Goal: Task Accomplishment & Management: Manage account settings

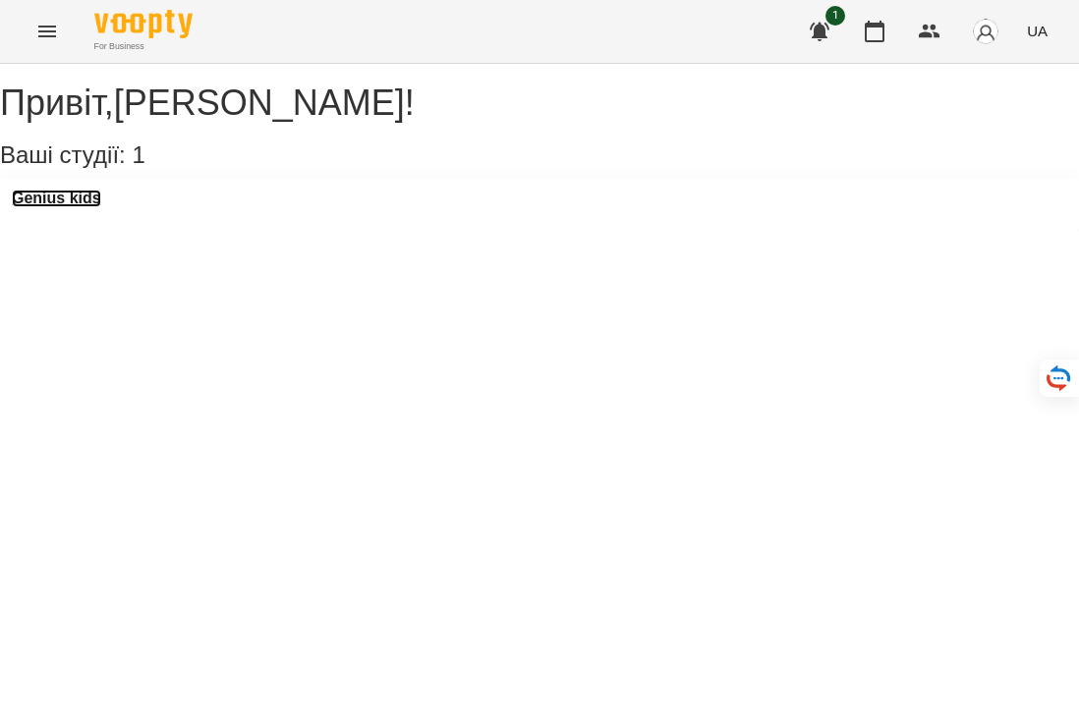
click at [92, 207] on h3 "Genius kids" at bounding box center [56, 199] width 89 height 18
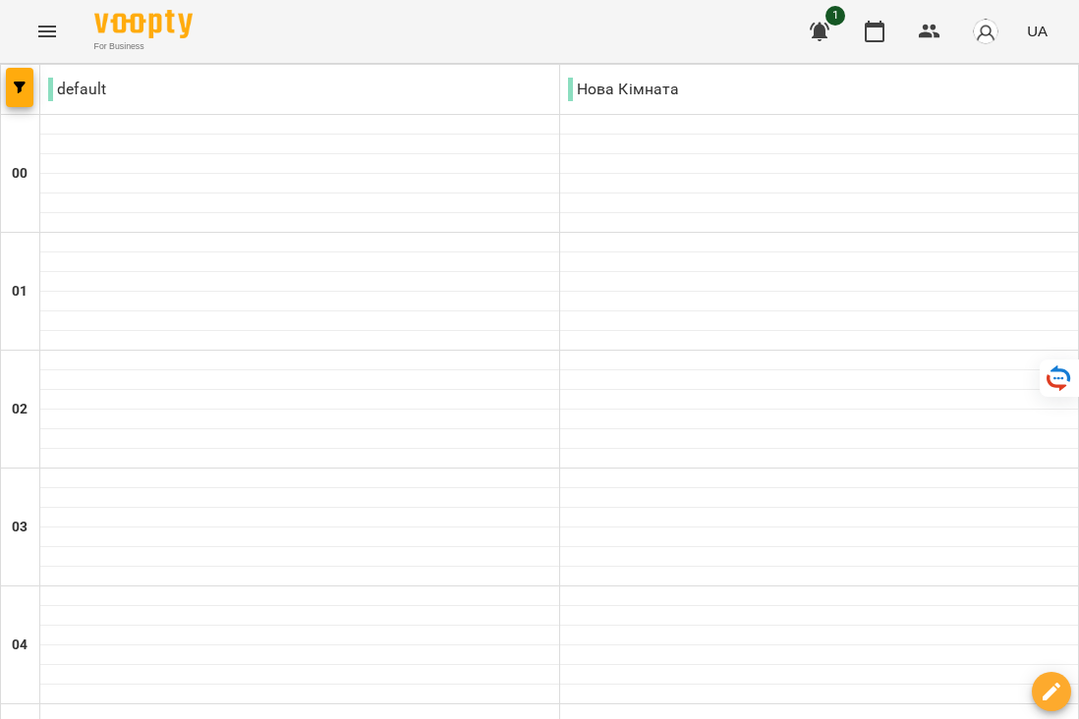
scroll to position [1130, 0]
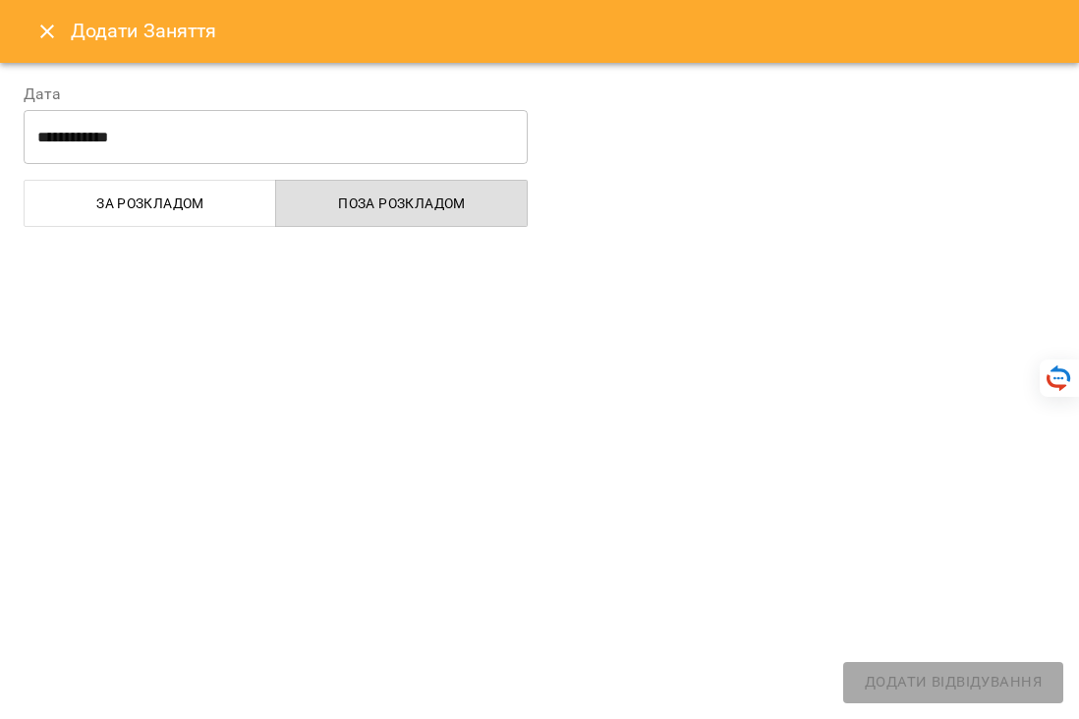
select select "**********"
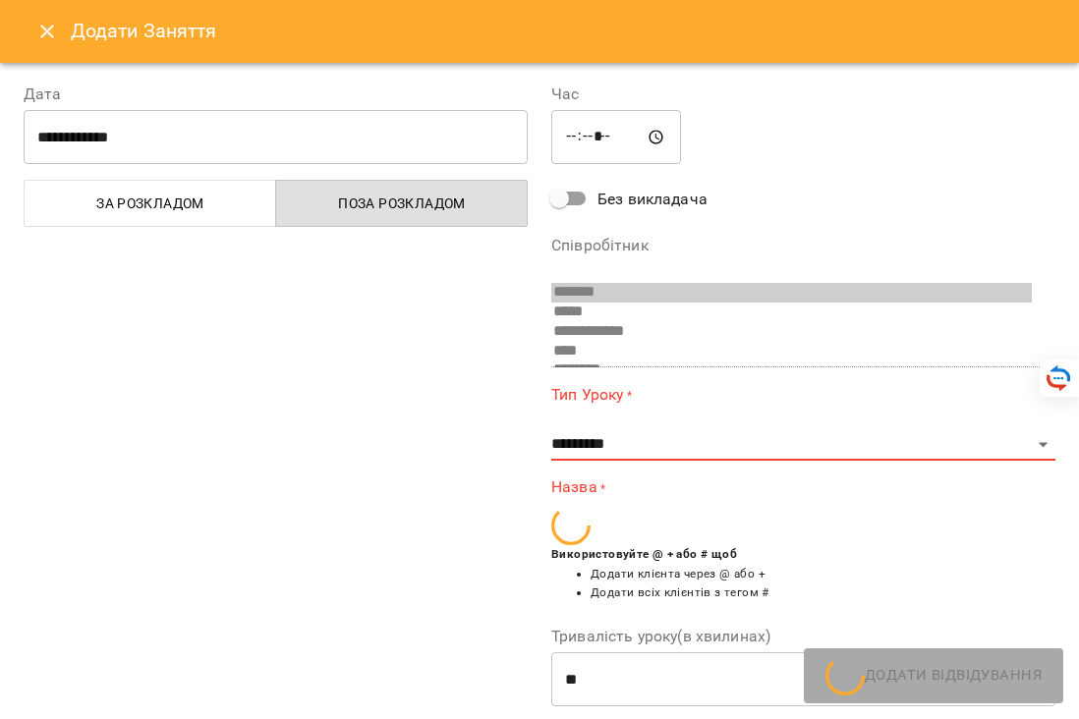
click at [45, 28] on icon "Close" at bounding box center [47, 32] width 24 height 24
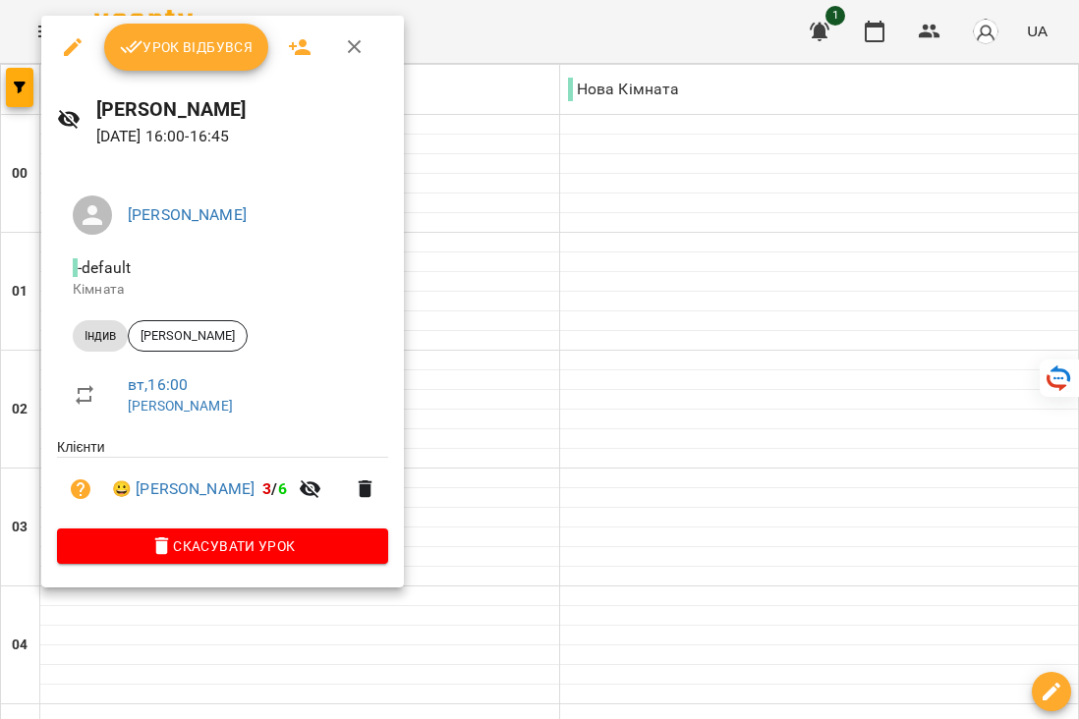
click at [200, 54] on span "Урок відбувся" at bounding box center [187, 47] width 134 height 24
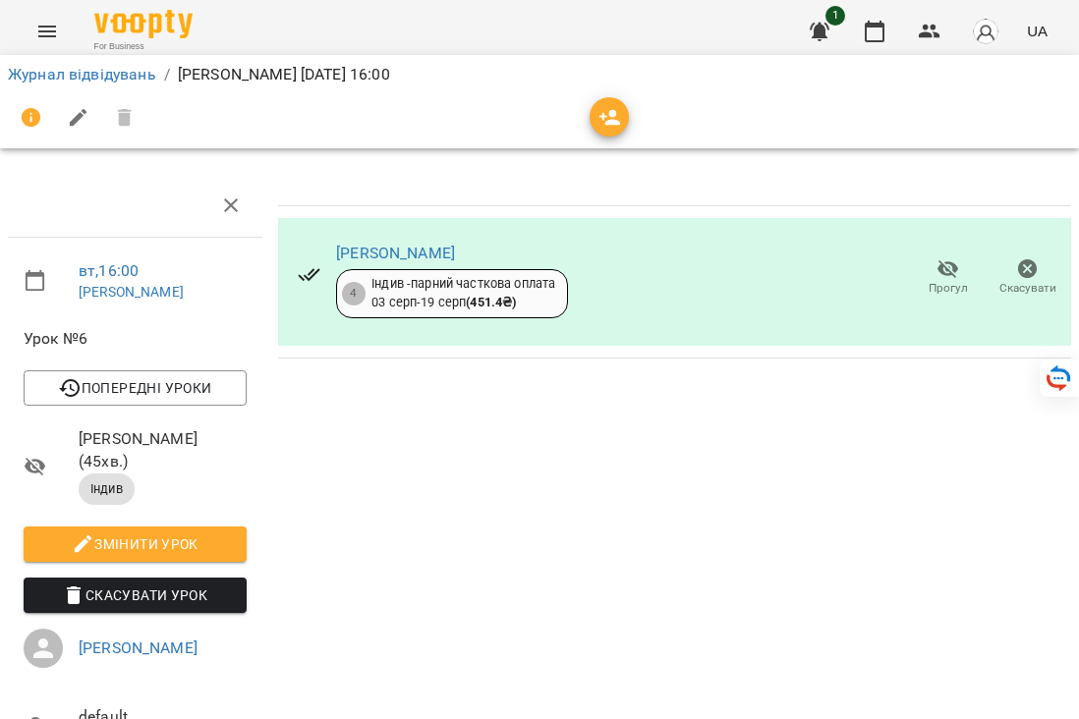
click at [53, 44] on button "Menu" at bounding box center [47, 31] width 47 height 47
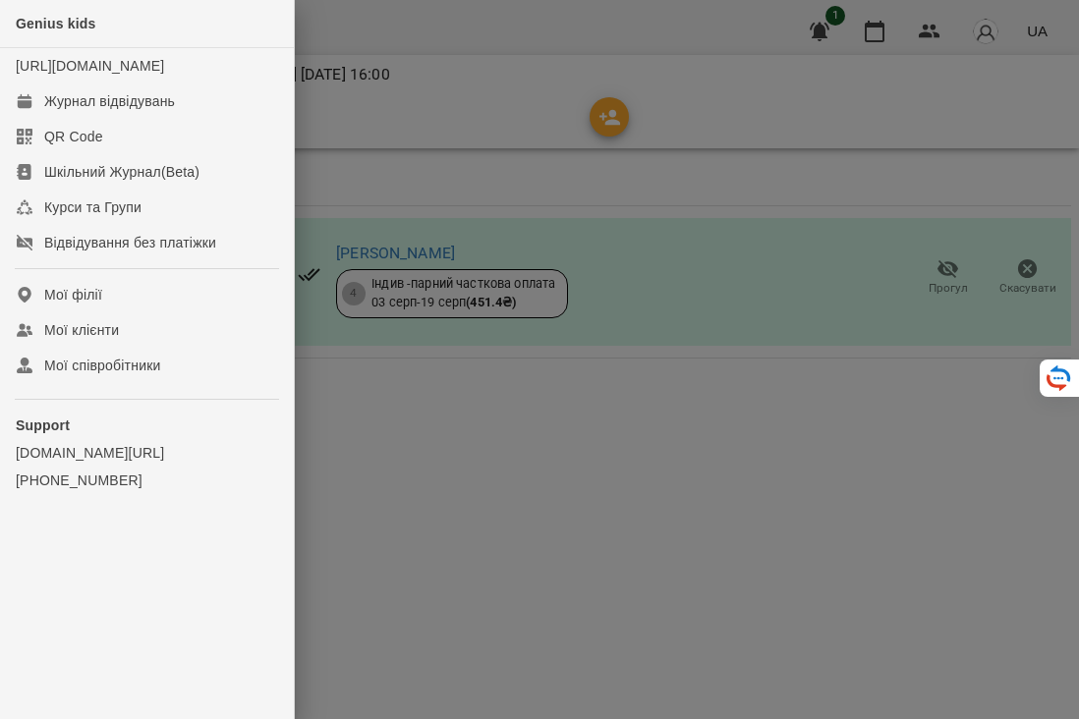
click at [365, 186] on div at bounding box center [539, 359] width 1079 height 719
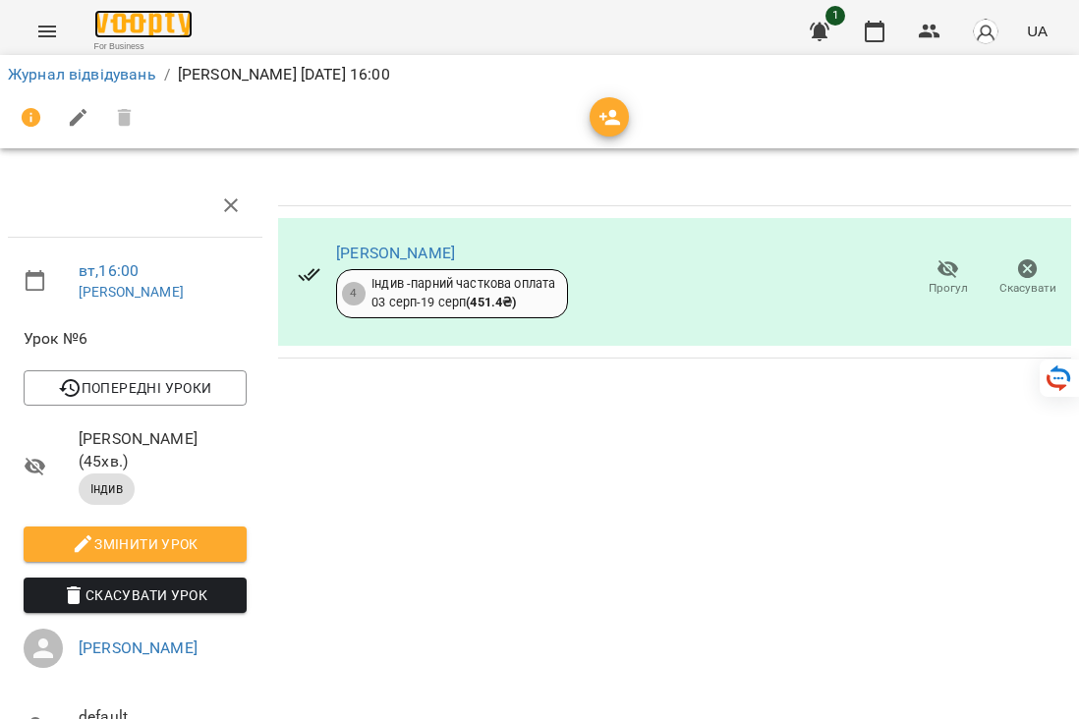
click at [153, 30] on img at bounding box center [143, 24] width 98 height 28
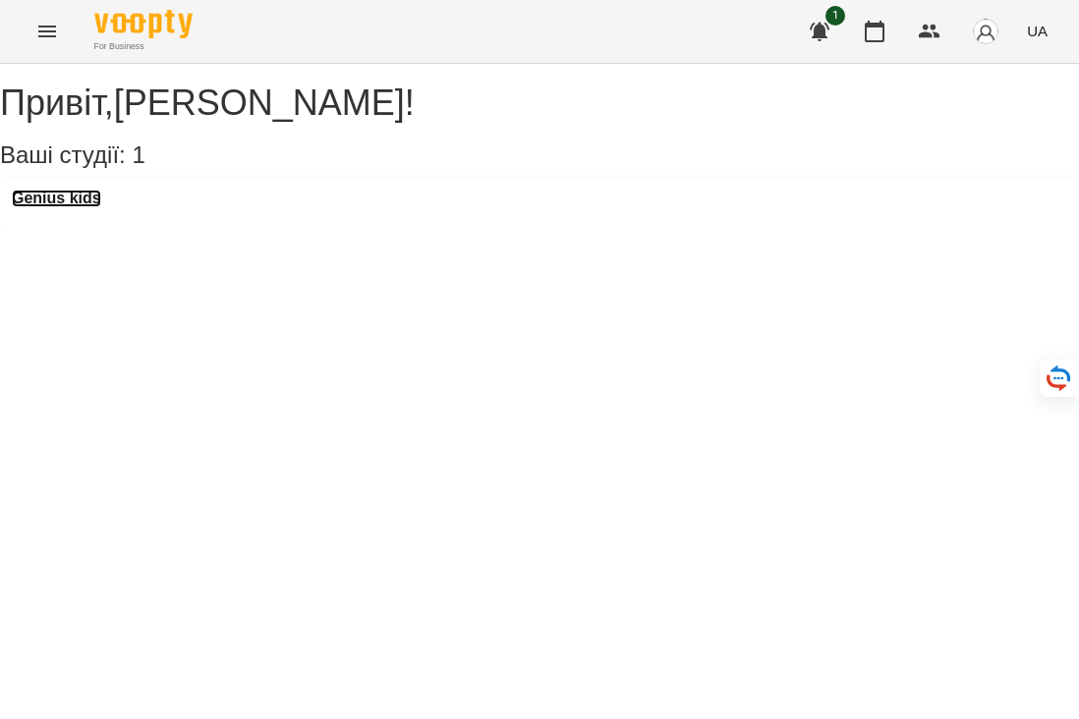
click at [83, 207] on h3 "Genius kids" at bounding box center [56, 199] width 89 height 18
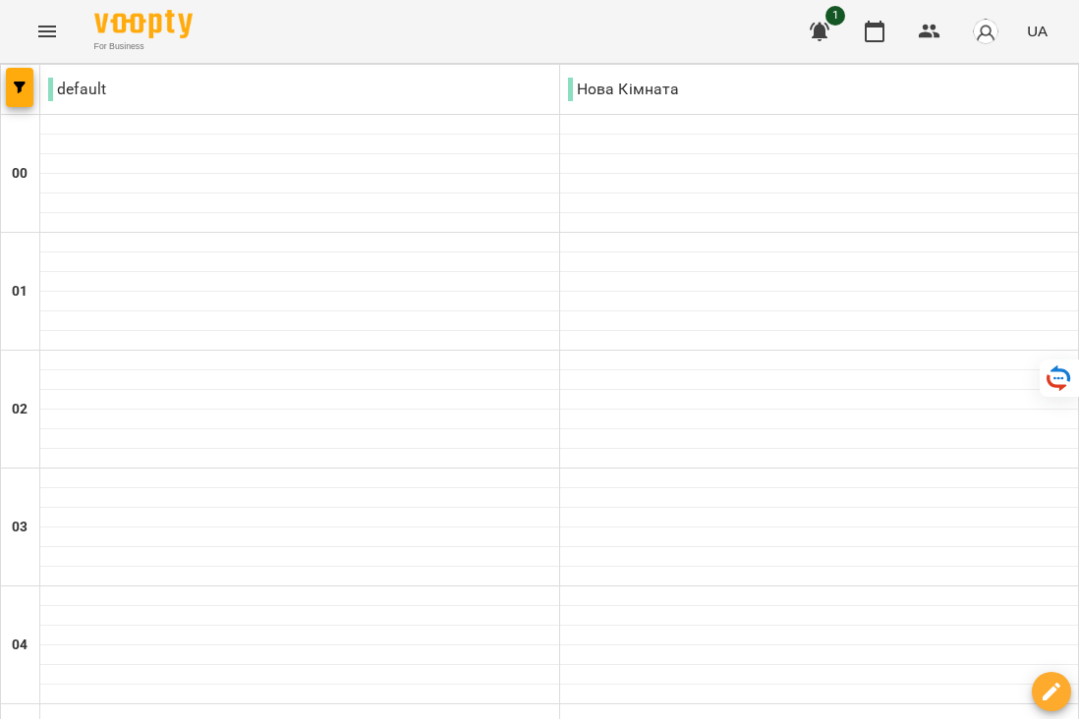
scroll to position [1820, 0]
